Goal: Task Accomplishment & Management: Use online tool/utility

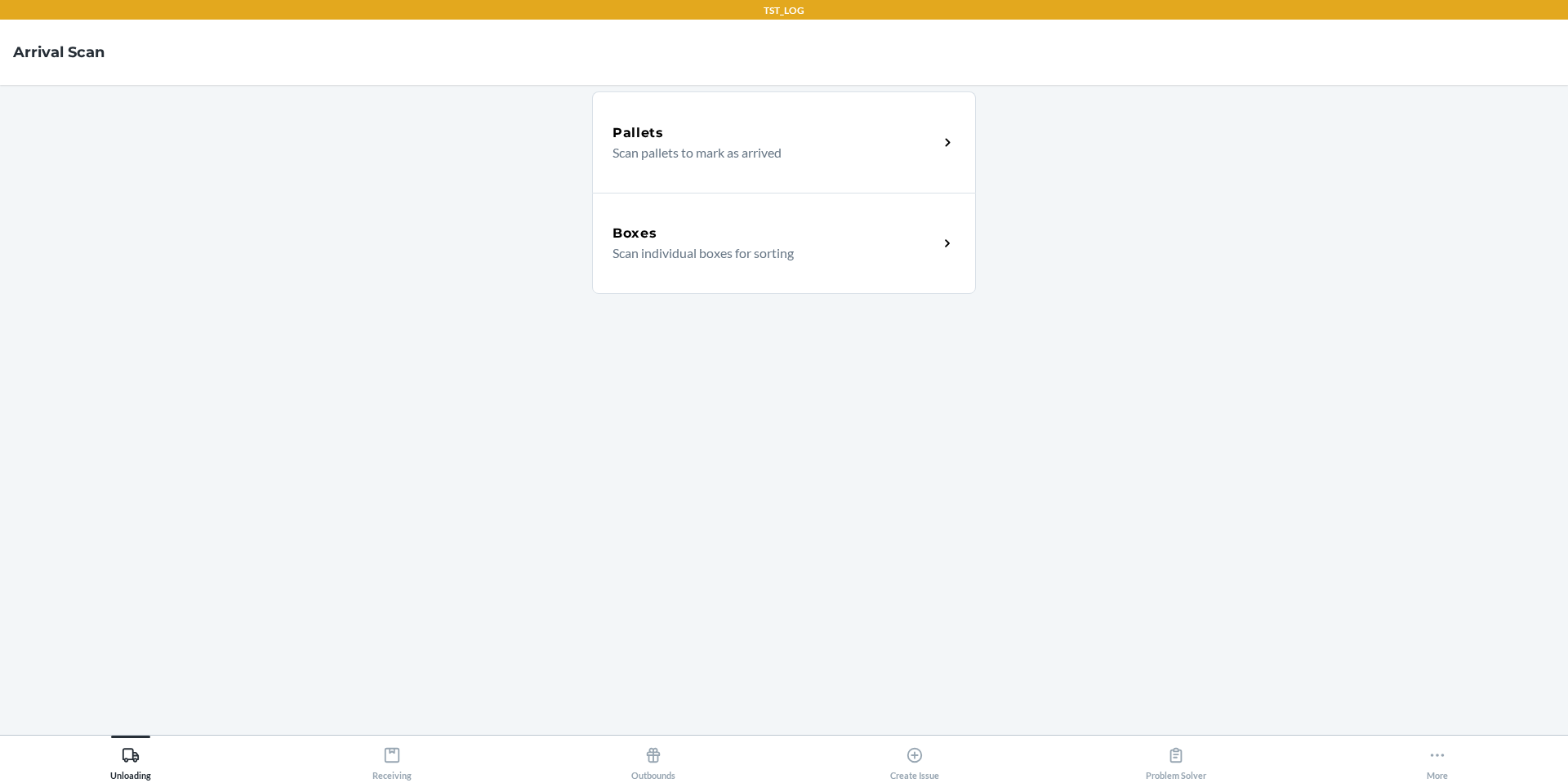
click at [1227, 374] on main "Pallets Scan pallets to mark as arrived Boxes Scan individual boxes for sorting" at bounding box center [784, 411] width 1568 height 650
click at [698, 237] on div "Boxes" at bounding box center [775, 233] width 326 height 19
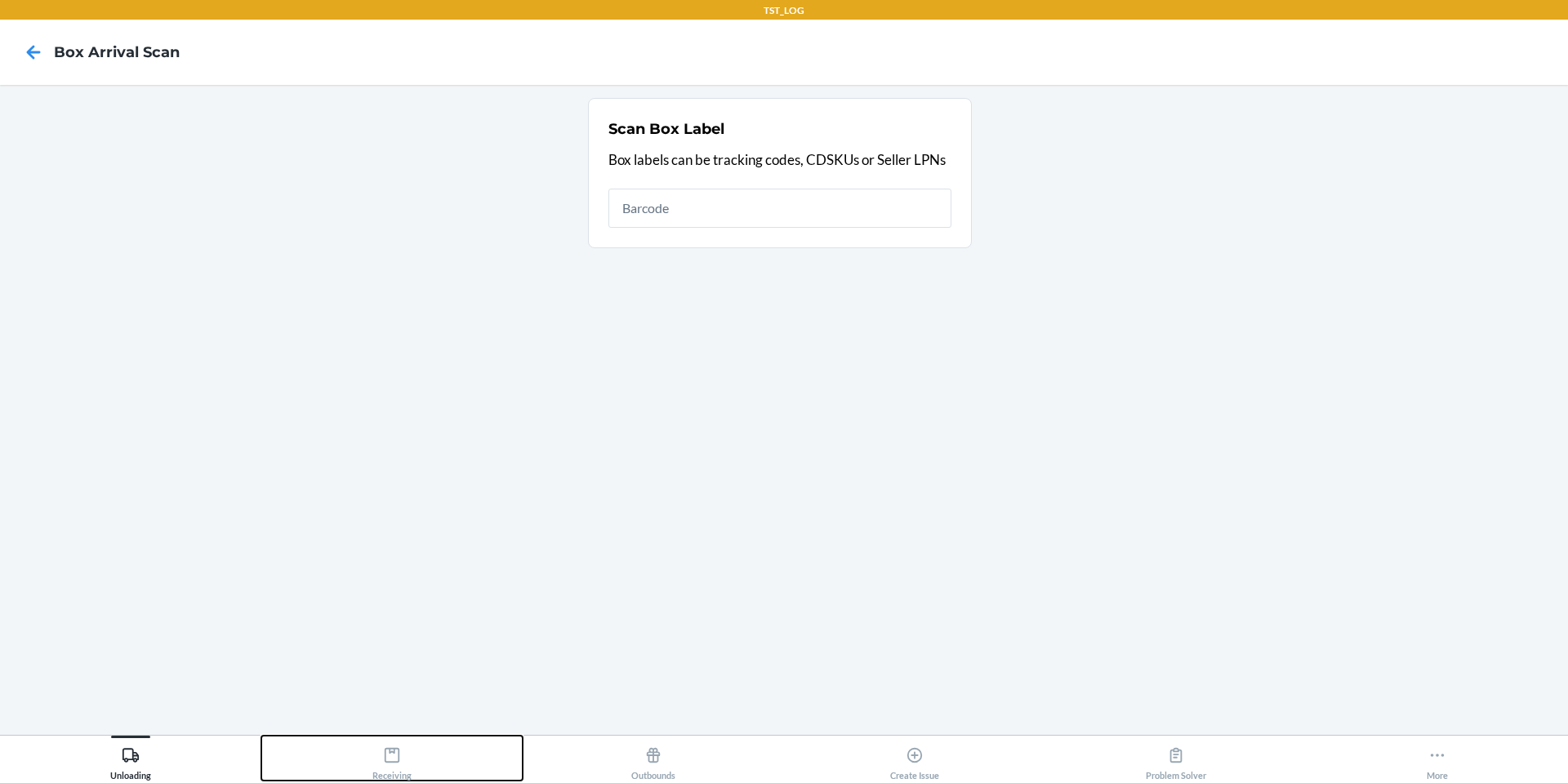
click at [416, 746] on button "Receiving" at bounding box center [391, 758] width 261 height 45
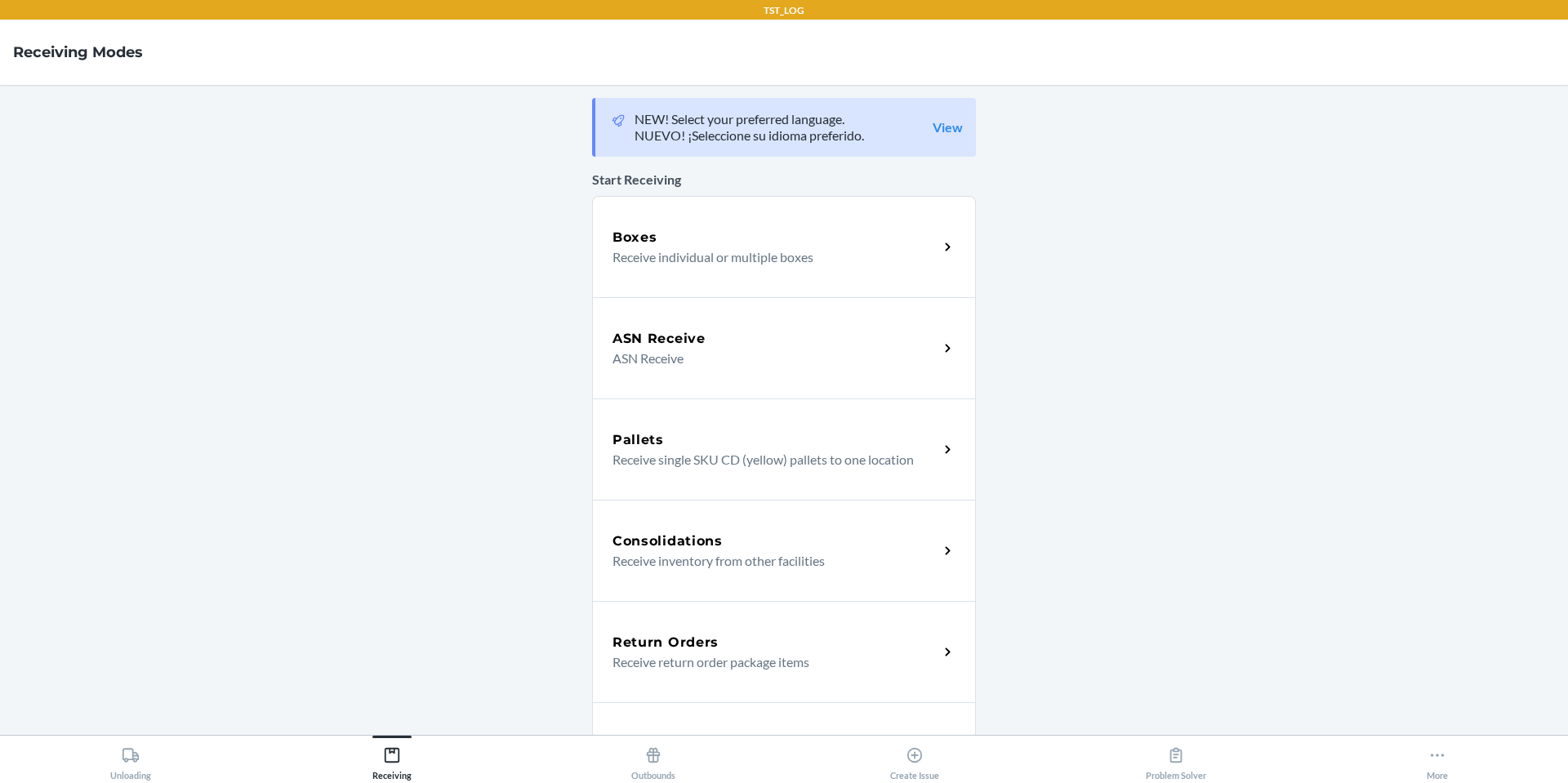
click at [699, 246] on div "Boxes" at bounding box center [775, 237] width 326 height 19
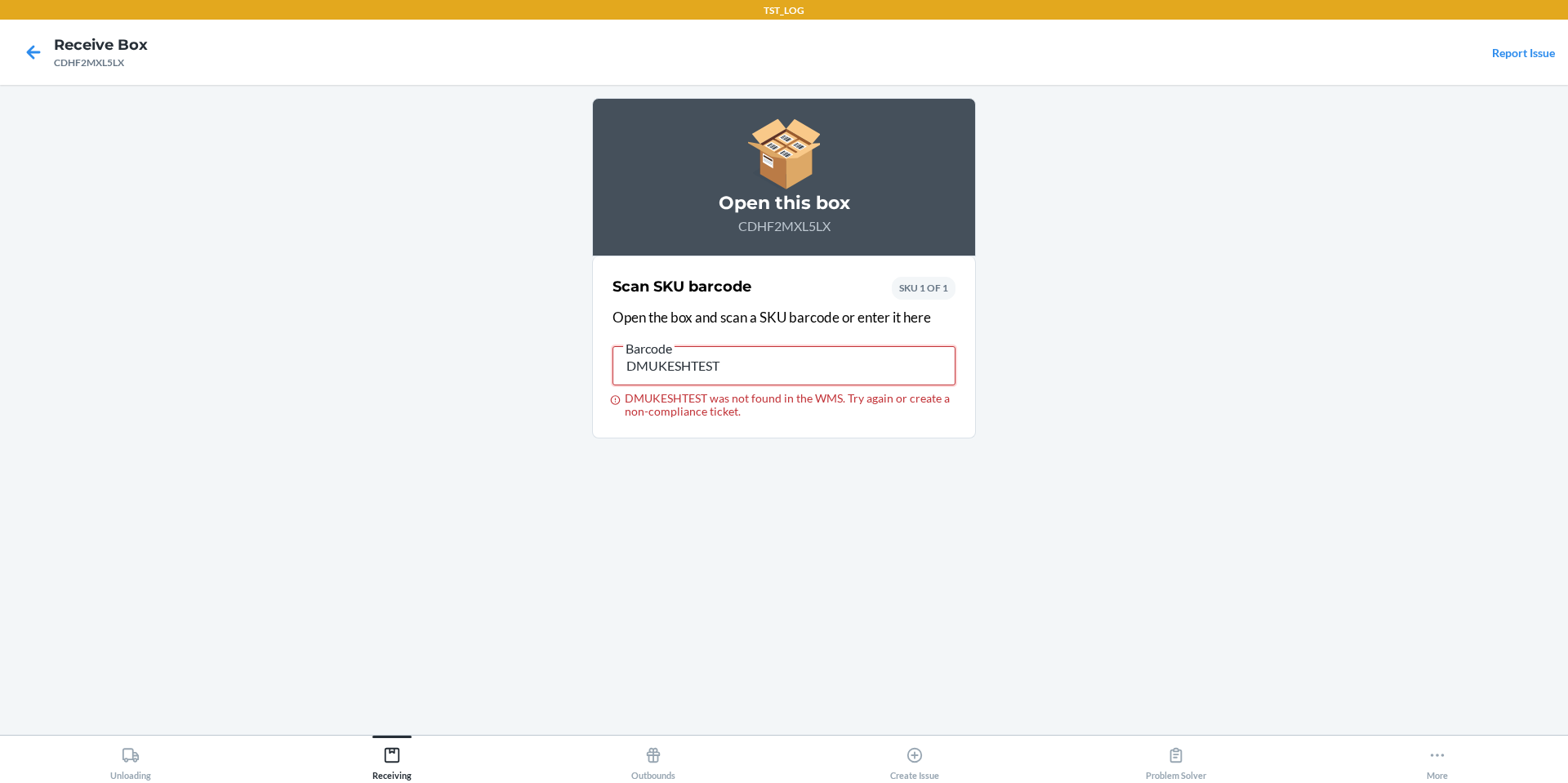
click at [682, 371] on input "DMUKESHTEST" at bounding box center [784, 366] width 343 height 39
click at [389, 747] on icon at bounding box center [392, 755] width 18 height 18
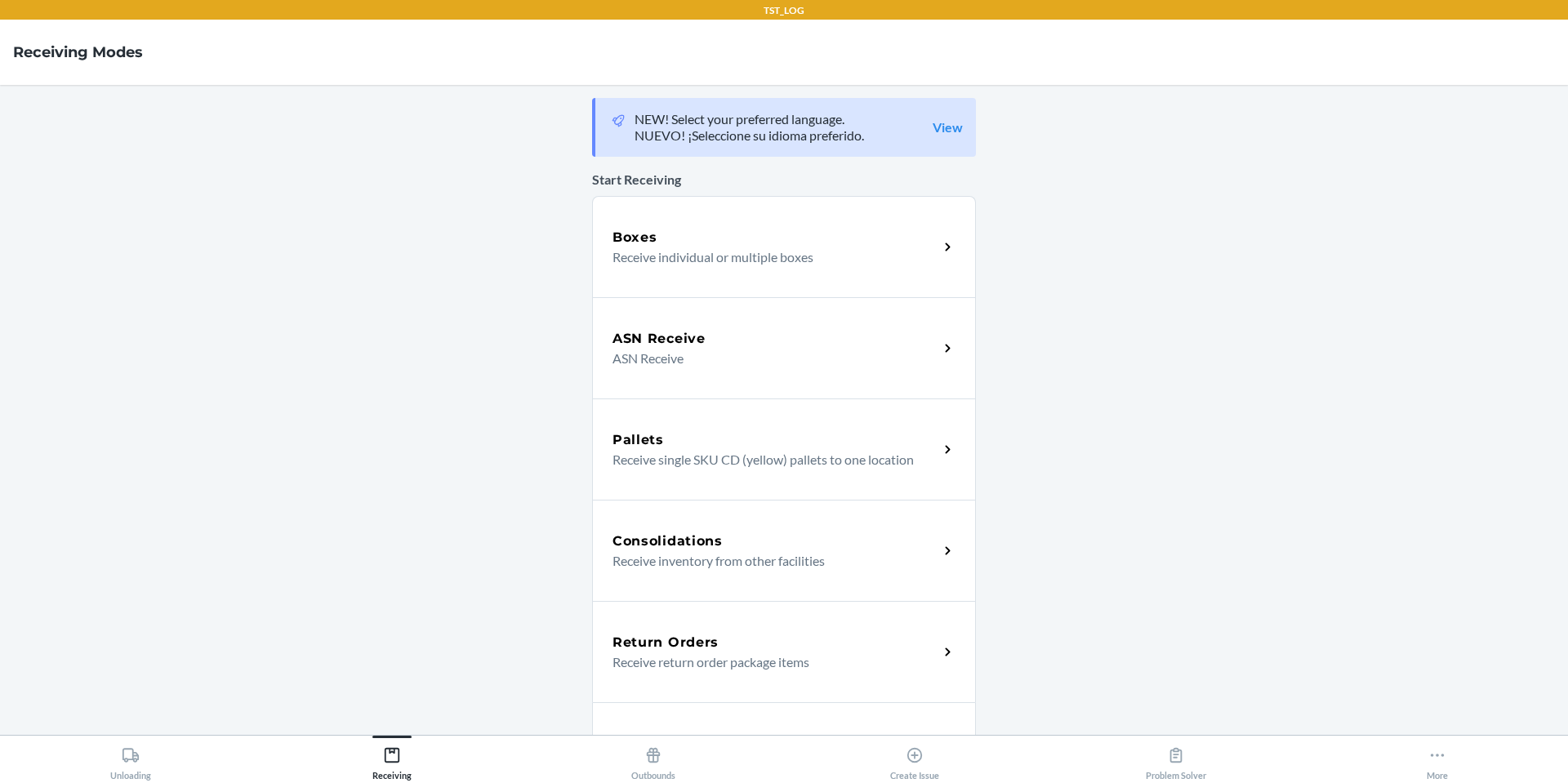
click at [725, 267] on div "Boxes Receive individual or multiple boxes" at bounding box center [784, 247] width 384 height 101
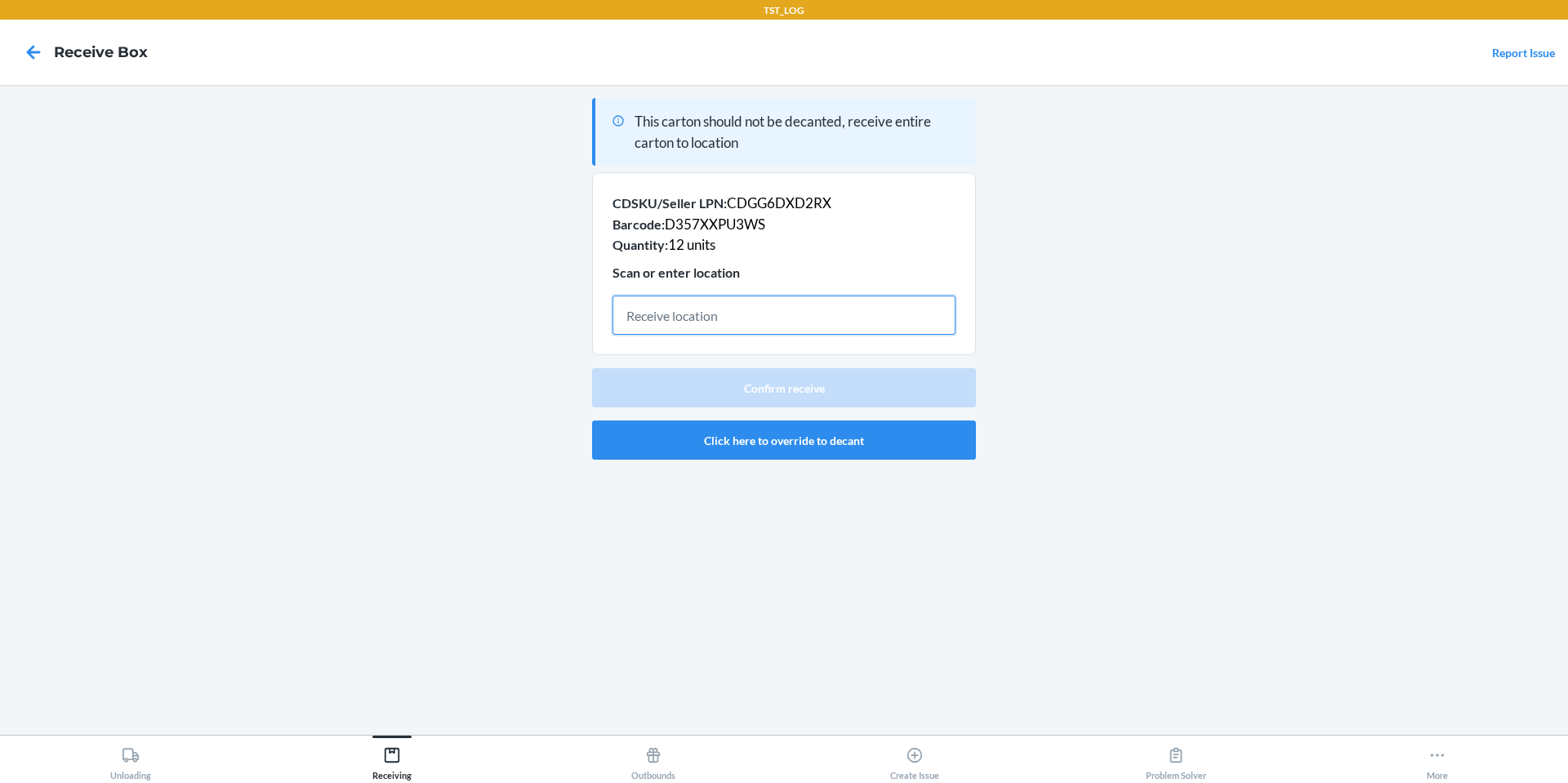
paste input "D357XXPU3WS"
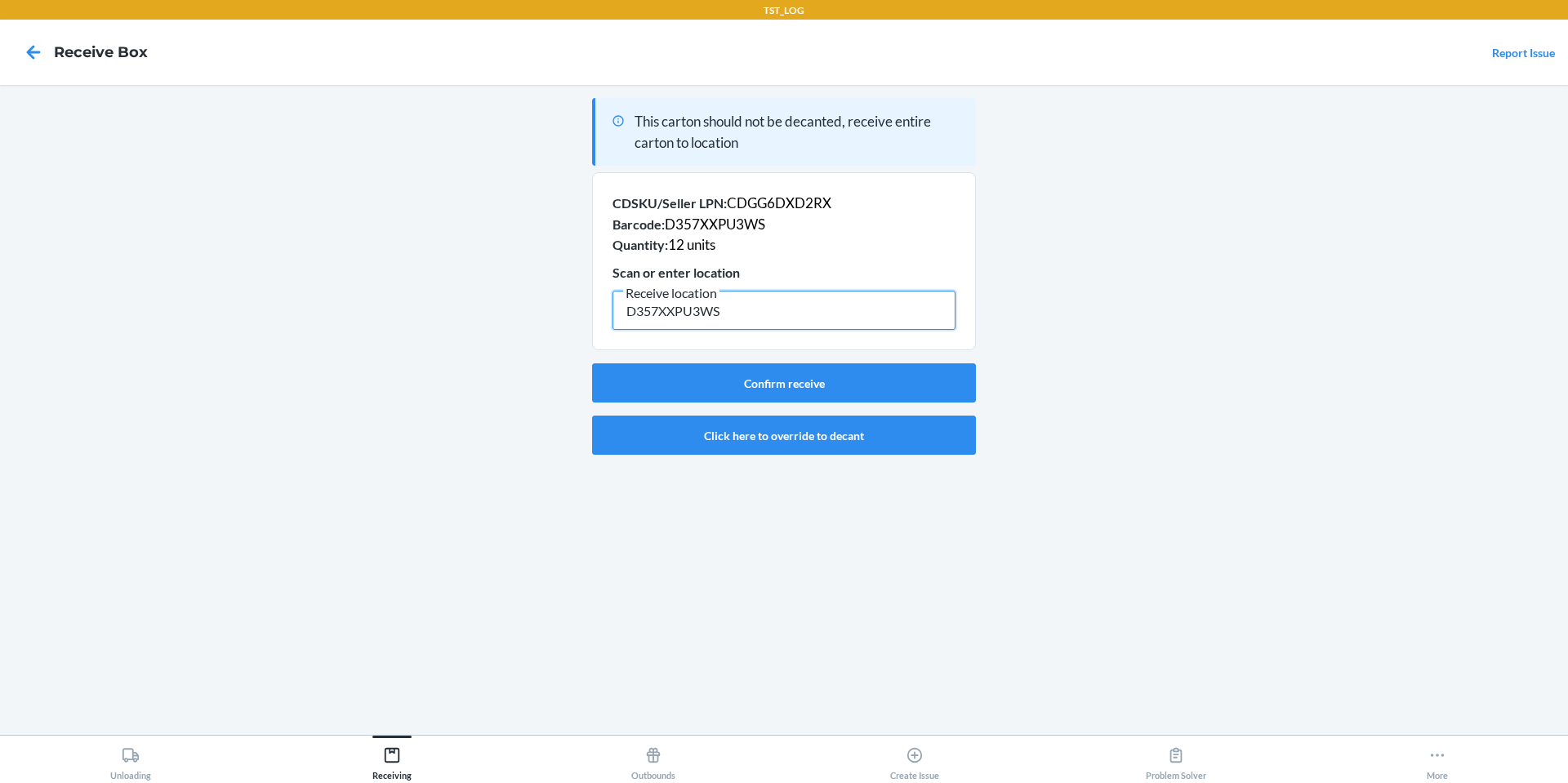
click at [703, 311] on input "D357XXPU3WS" at bounding box center [784, 310] width 343 height 39
type input "D357XXPU3WS"
click at [765, 436] on button "Click here to override to decant" at bounding box center [784, 435] width 384 height 39
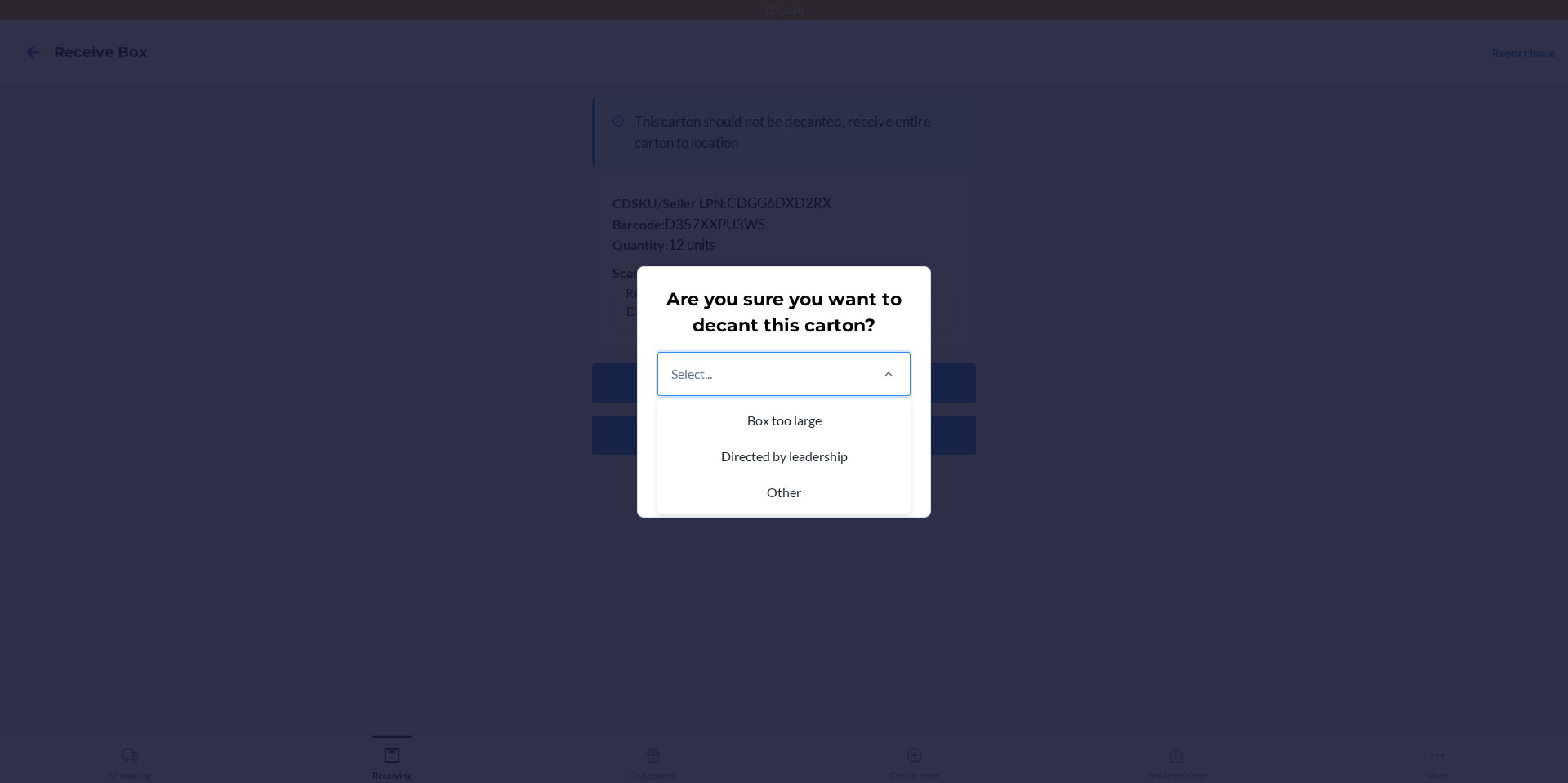
click at [756, 367] on div "Select..." at bounding box center [762, 374] width 209 height 42
click at [673, 367] on input "option Box too large focused, 1 of 3. 3 results available. Use Up and Down to c…" at bounding box center [672, 373] width 2 height 19
click at [758, 483] on div "Other" at bounding box center [784, 492] width 247 height 36
click at [673, 384] on input "option Other focused, 3 of 3. 3 results available. Use Up and Down to choose op…" at bounding box center [672, 373] width 2 height 19
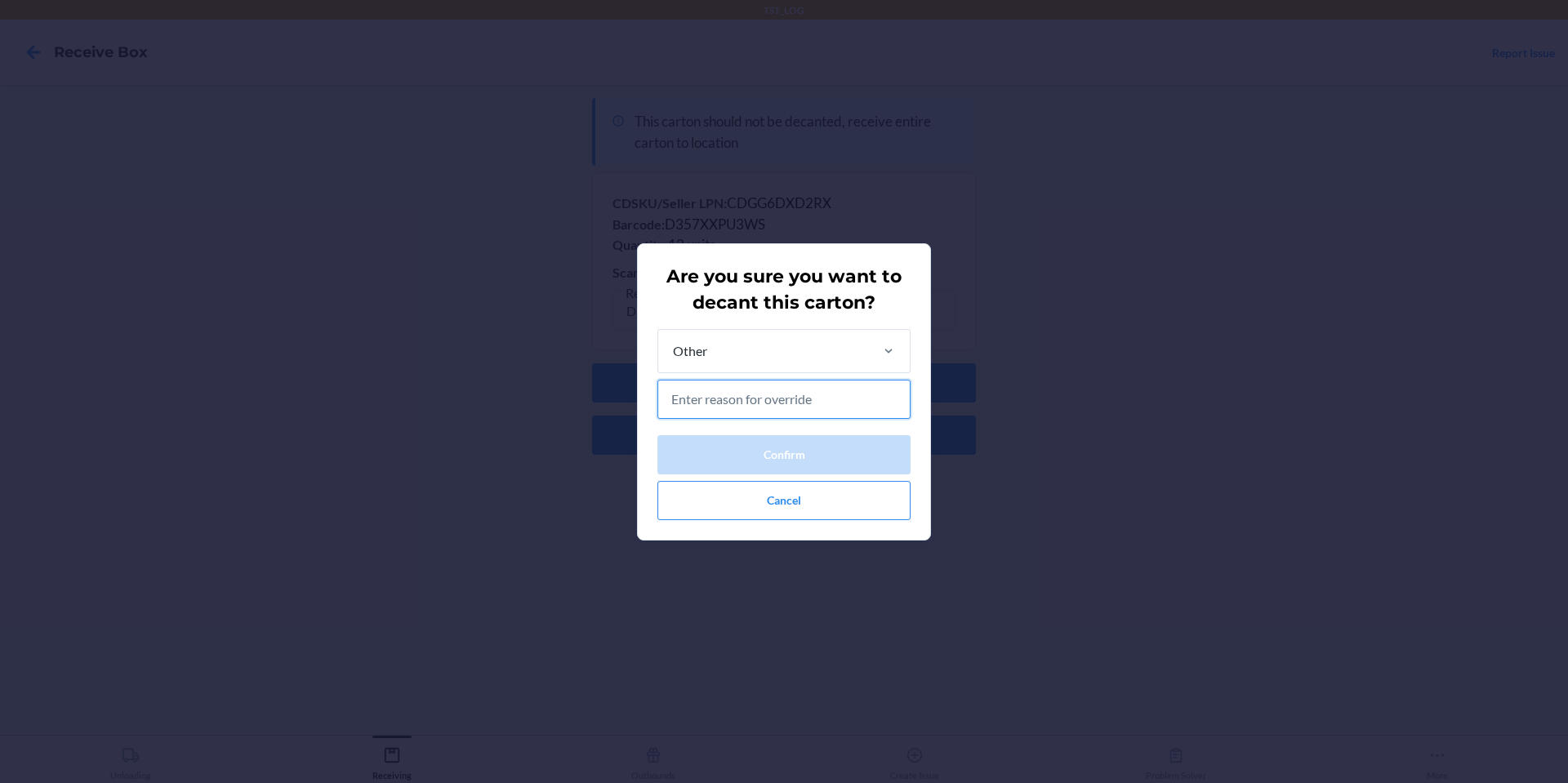
click at [758, 400] on input "text" at bounding box center [784, 400] width 253 height 39
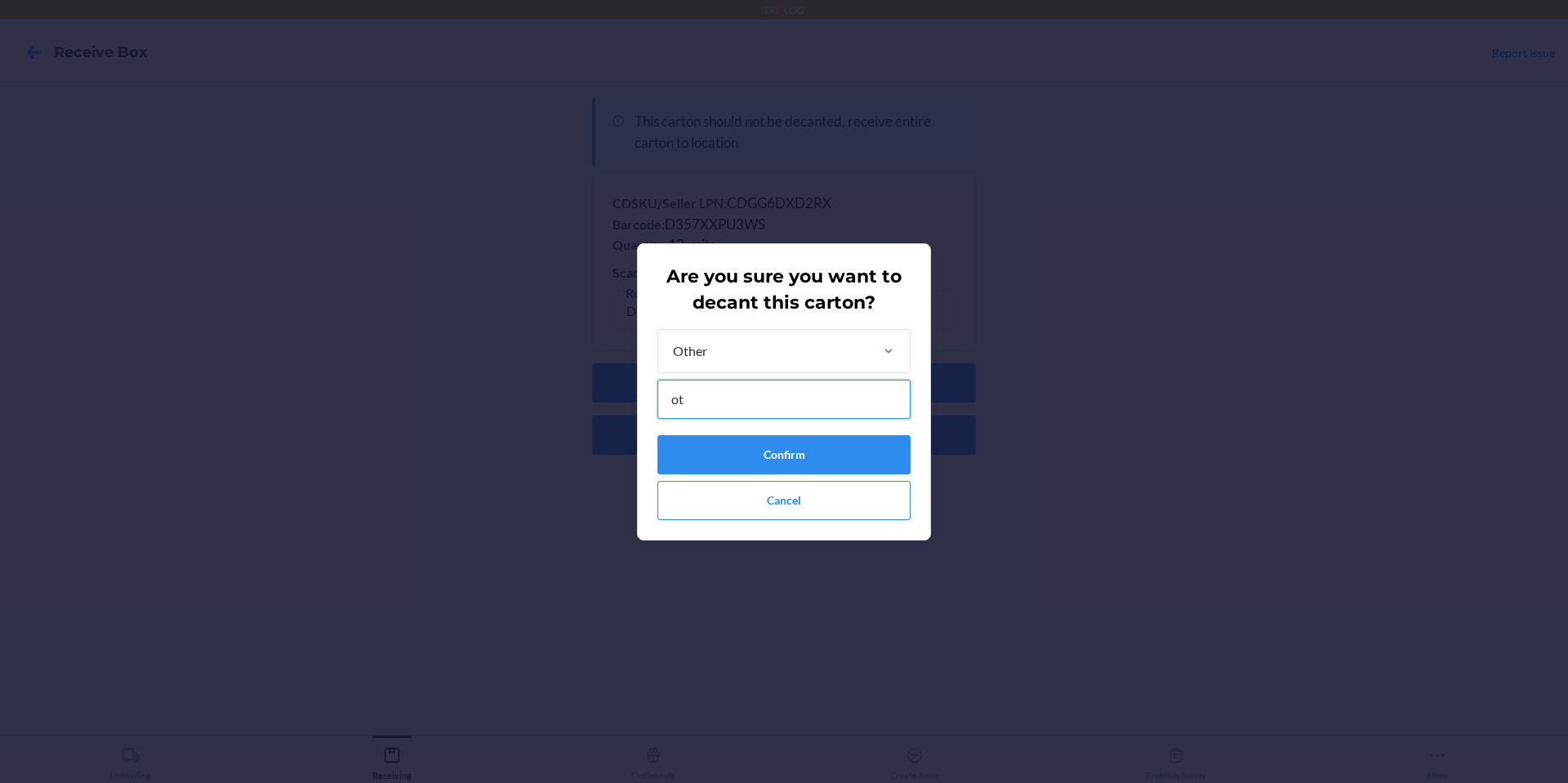
type input "o"
type input "test"
click at [784, 449] on button "Confirm" at bounding box center [784, 454] width 253 height 39
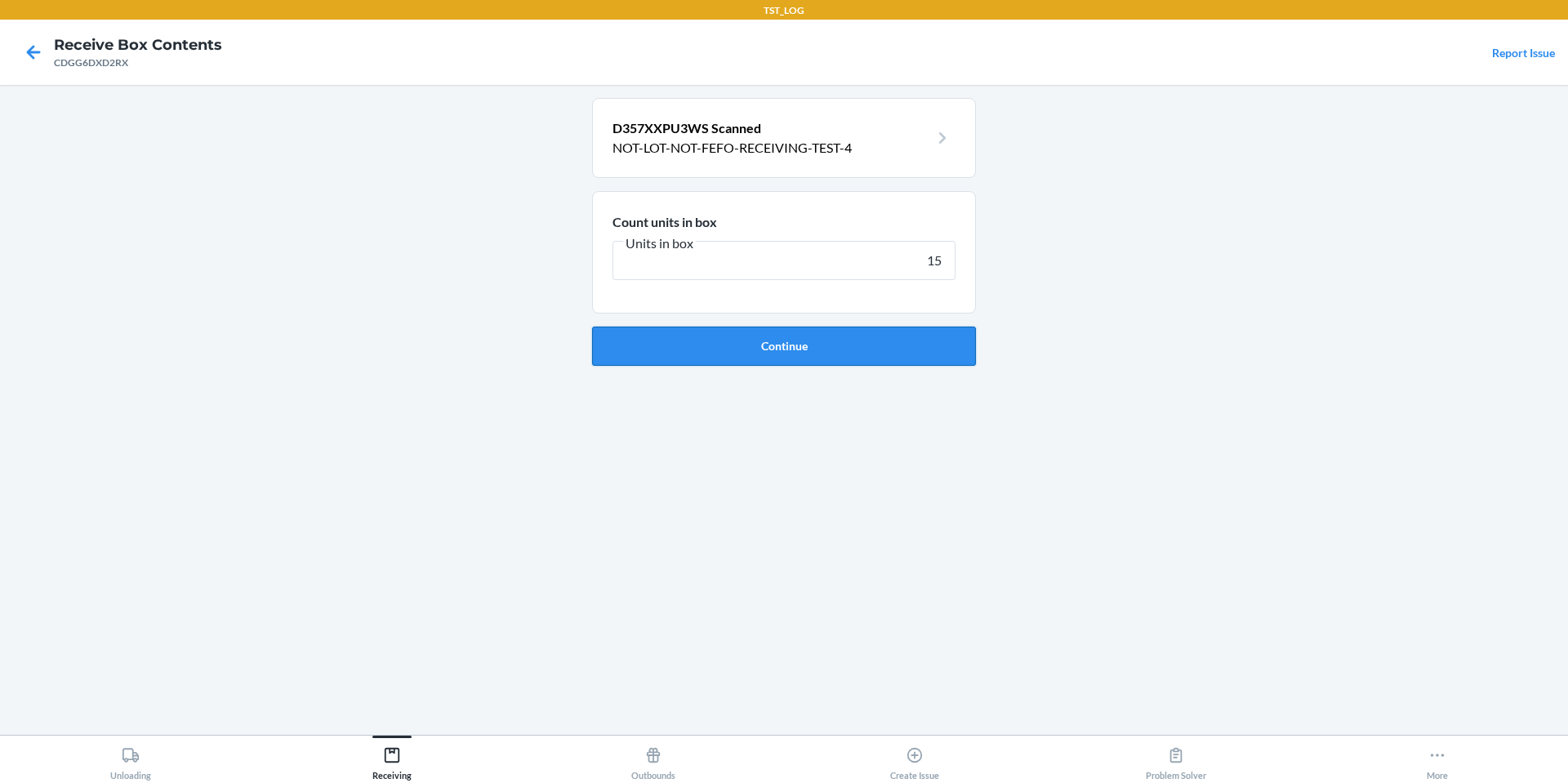
type input "15"
click at [800, 356] on button "Continue" at bounding box center [784, 346] width 384 height 39
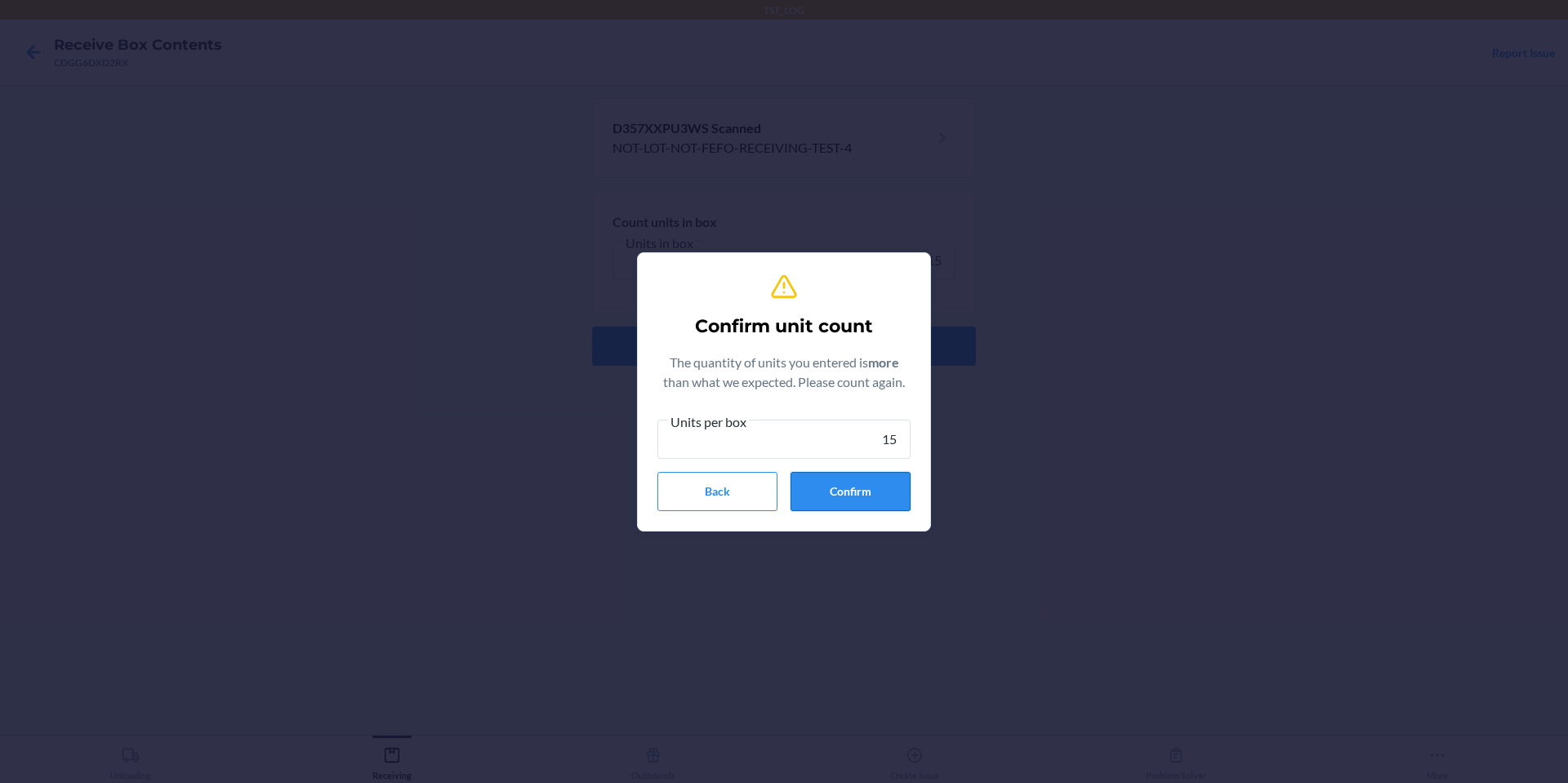
type input "15"
click at [828, 493] on button "Confirm" at bounding box center [850, 492] width 120 height 39
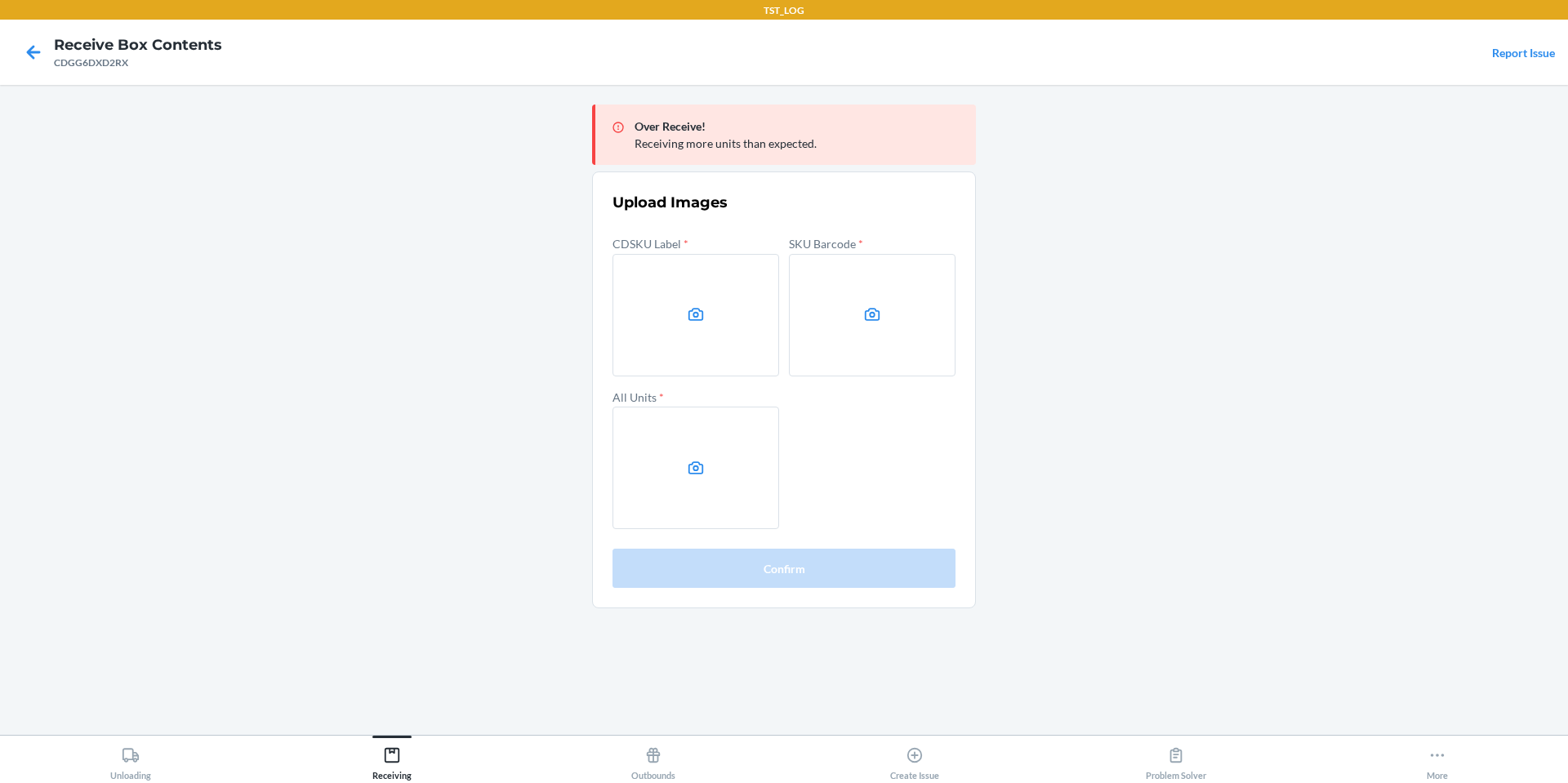
click at [711, 321] on label at bounding box center [695, 315] width 166 height 122
click at [0, 0] on input "file" at bounding box center [0, 0] width 0 height 0
